Goal: Find specific page/section: Find specific page/section

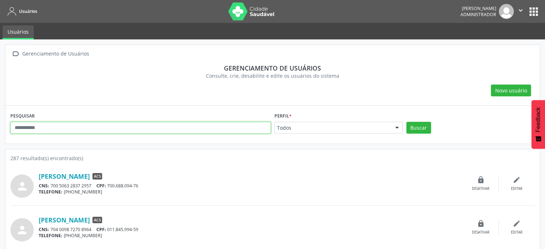
click at [145, 128] on input "text" at bounding box center [140, 128] width 260 height 12
click at [406, 122] on button "Buscar" at bounding box center [418, 128] width 25 height 12
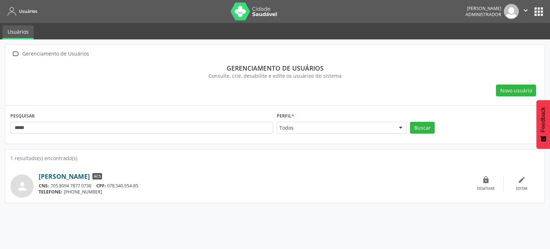
click at [74, 177] on link "[PERSON_NAME]" at bounding box center [64, 176] width 51 height 8
click at [139, 129] on input "*****" at bounding box center [141, 128] width 263 height 12
drag, startPoint x: 49, startPoint y: 130, endPoint x: 2, endPoint y: 121, distance: 47.8
click at [2, 121] on div " Gerenciamento de Usuários Gerenciamento de usuários Consulte, crie, desabilit…" at bounding box center [275, 144] width 550 height 210
click at [410, 122] on button "Buscar" at bounding box center [422, 128] width 25 height 12
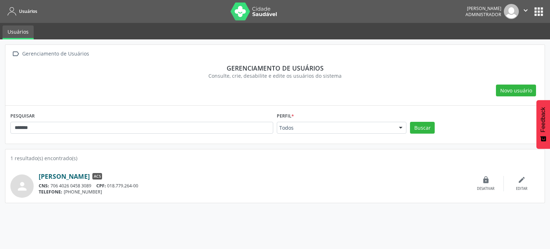
click at [72, 176] on link "[PERSON_NAME]" at bounding box center [64, 176] width 51 height 8
click at [166, 123] on input "*******" at bounding box center [141, 128] width 263 height 12
click at [410, 122] on button "Buscar" at bounding box center [422, 128] width 25 height 12
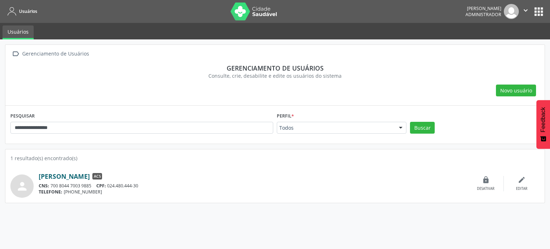
click at [77, 177] on link "[PERSON_NAME]" at bounding box center [64, 176] width 51 height 8
click at [141, 127] on input "**********" at bounding box center [141, 128] width 263 height 12
type input "*"
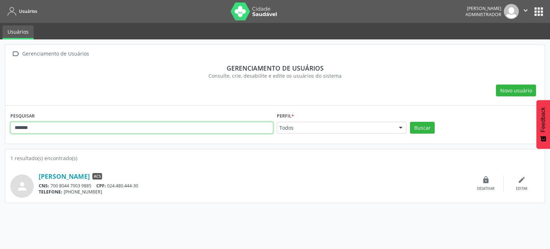
click at [410, 122] on button "Buscar" at bounding box center [422, 128] width 25 height 12
click at [90, 173] on link "[PERSON_NAME]" at bounding box center [64, 176] width 51 height 8
click at [75, 175] on link "[PERSON_NAME]" at bounding box center [64, 176] width 51 height 8
click at [118, 127] on input "*******" at bounding box center [141, 128] width 263 height 12
type input "*"
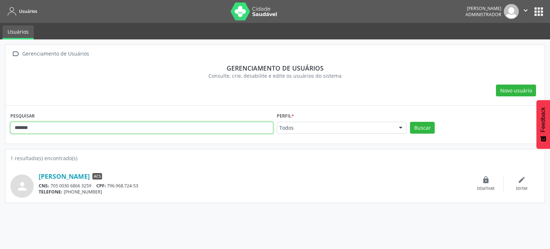
click at [410, 122] on button "Buscar" at bounding box center [422, 128] width 25 height 12
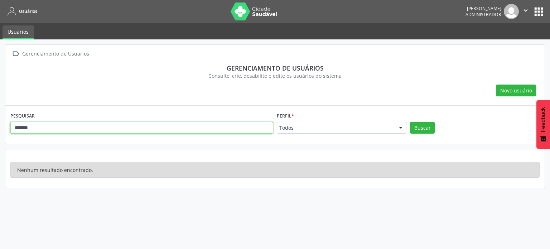
click at [31, 127] on input "*******" at bounding box center [141, 128] width 263 height 12
click at [410, 122] on button "Buscar" at bounding box center [422, 128] width 25 height 12
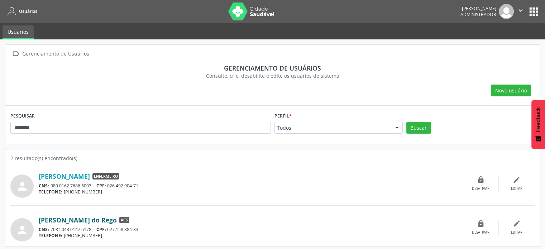
click at [74, 220] on link "[PERSON_NAME] do Rego" at bounding box center [78, 220] width 78 height 8
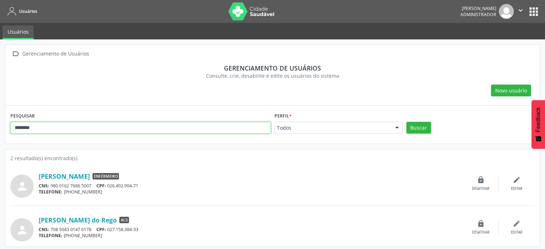
drag, startPoint x: 104, startPoint y: 133, endPoint x: 109, endPoint y: 132, distance: 5.1
click at [109, 132] on div "PESQUISAR ********" at bounding box center [141, 125] width 264 height 28
click at [109, 132] on input "********" at bounding box center [140, 128] width 260 height 12
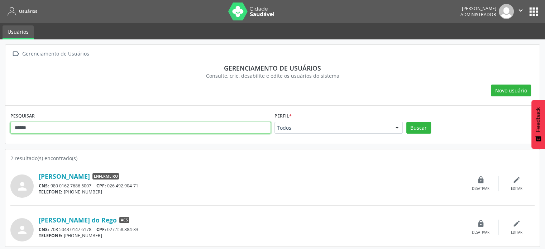
click at [406, 122] on button "Buscar" at bounding box center [418, 128] width 25 height 12
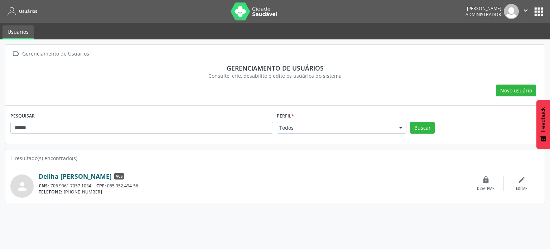
click at [66, 173] on link "Deilha [PERSON_NAME]" at bounding box center [75, 176] width 73 height 8
drag, startPoint x: 117, startPoint y: 124, endPoint x: 0, endPoint y: 139, distance: 117.7
click at [0, 139] on div " Gerenciamento de Usuários Gerenciamento de usuários Consulte, crie, desabilit…" at bounding box center [275, 144] width 550 height 210
click at [410, 122] on button "Buscar" at bounding box center [422, 128] width 25 height 12
click at [84, 173] on link "[PERSON_NAME]" at bounding box center [64, 176] width 51 height 8
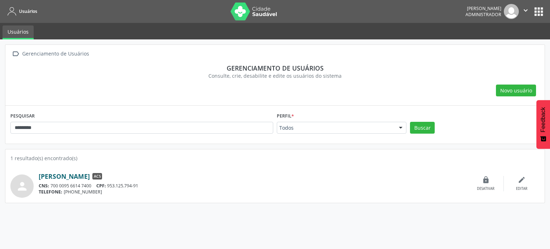
click at [90, 172] on link "[PERSON_NAME]" at bounding box center [64, 176] width 51 height 8
drag, startPoint x: 219, startPoint y: 124, endPoint x: 0, endPoint y: 130, distance: 219.4
click at [0, 130] on div " Gerenciamento de Usuários Gerenciamento de usuários Consulte, crie, desabilit…" at bounding box center [275, 144] width 550 height 210
click at [410, 122] on button "Buscar" at bounding box center [422, 128] width 25 height 12
click at [53, 174] on link "[PERSON_NAME]" at bounding box center [64, 176] width 51 height 8
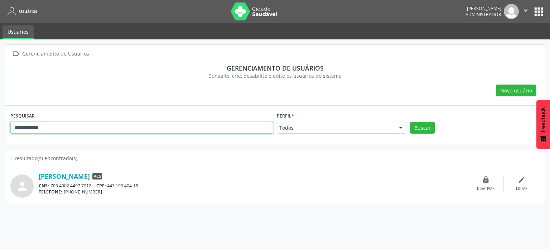
drag, startPoint x: 75, startPoint y: 128, endPoint x: 0, endPoint y: 146, distance: 76.9
click at [0, 146] on div "**********" at bounding box center [275, 144] width 550 height 210
click at [410, 122] on button "Buscar" at bounding box center [422, 128] width 25 height 12
click at [66, 177] on link "[PERSON_NAME]" at bounding box center [64, 176] width 51 height 8
drag, startPoint x: 159, startPoint y: 130, endPoint x: 0, endPoint y: 117, distance: 159.3
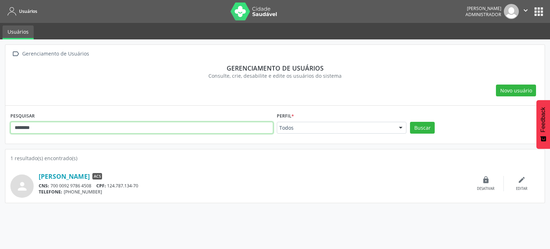
click at [0, 117] on div " Gerenciamento de Usuários Gerenciamento de usuários Consulte, crie, desabilit…" at bounding box center [275, 144] width 550 height 210
click at [410, 122] on button "Buscar" at bounding box center [422, 128] width 25 height 12
click at [90, 174] on link "[PERSON_NAME]" at bounding box center [64, 176] width 51 height 8
drag, startPoint x: 115, startPoint y: 129, endPoint x: 0, endPoint y: 136, distance: 115.6
click at [0, 136] on div " Gerenciamento de Usuários Gerenciamento de usuários Consulte, crie, desabilit…" at bounding box center [275, 144] width 550 height 210
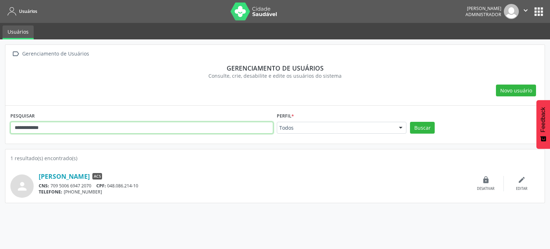
click at [410, 122] on button "Buscar" at bounding box center [422, 128] width 25 height 12
click at [55, 174] on link "[PERSON_NAME]" at bounding box center [64, 176] width 51 height 8
drag, startPoint x: 123, startPoint y: 128, endPoint x: 3, endPoint y: 120, distance: 120.6
click at [3, 120] on div "**********" at bounding box center [275, 144] width 550 height 210
click at [410, 122] on button "Buscar" at bounding box center [422, 128] width 25 height 12
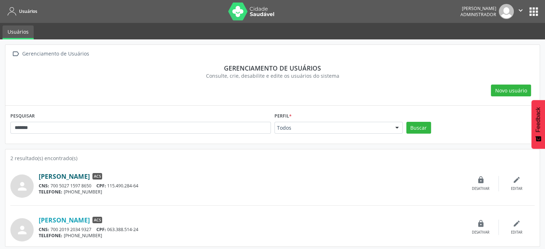
click at [90, 174] on link "[PERSON_NAME]" at bounding box center [64, 176] width 51 height 8
click at [70, 178] on link "[PERSON_NAME]" at bounding box center [64, 176] width 51 height 8
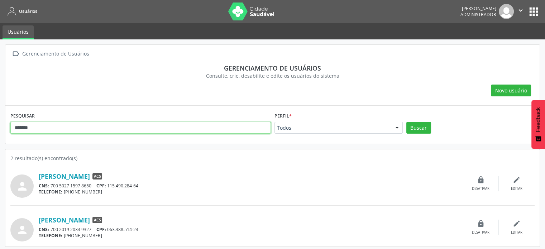
drag, startPoint x: 140, startPoint y: 127, endPoint x: 1, endPoint y: 126, distance: 139.7
click at [1, 126] on div " Gerenciamento de Usuários Gerenciamento de usuários Consulte, crie, desabilit…" at bounding box center [272, 145] width 545 height 212
click at [406, 122] on button "Buscar" at bounding box center [418, 128] width 25 height 12
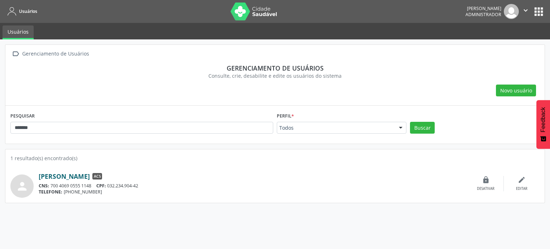
click at [63, 176] on link "[PERSON_NAME]" at bounding box center [64, 176] width 51 height 8
drag, startPoint x: 104, startPoint y: 130, endPoint x: 0, endPoint y: 117, distance: 104.7
click at [0, 117] on div " Gerenciamento de Usuários Gerenciamento de usuários Consulte, crie, desabilit…" at bounding box center [275, 144] width 550 height 210
type input "******"
click at [410, 122] on button "Buscar" at bounding box center [422, 128] width 25 height 12
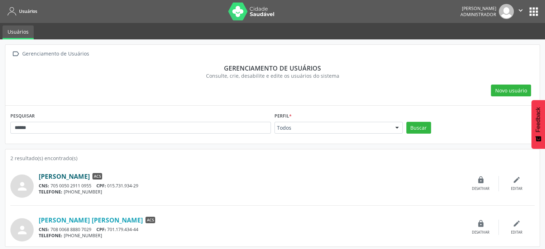
click at [71, 173] on link "[PERSON_NAME]" at bounding box center [64, 176] width 51 height 8
